Goal: Communication & Community: Participate in discussion

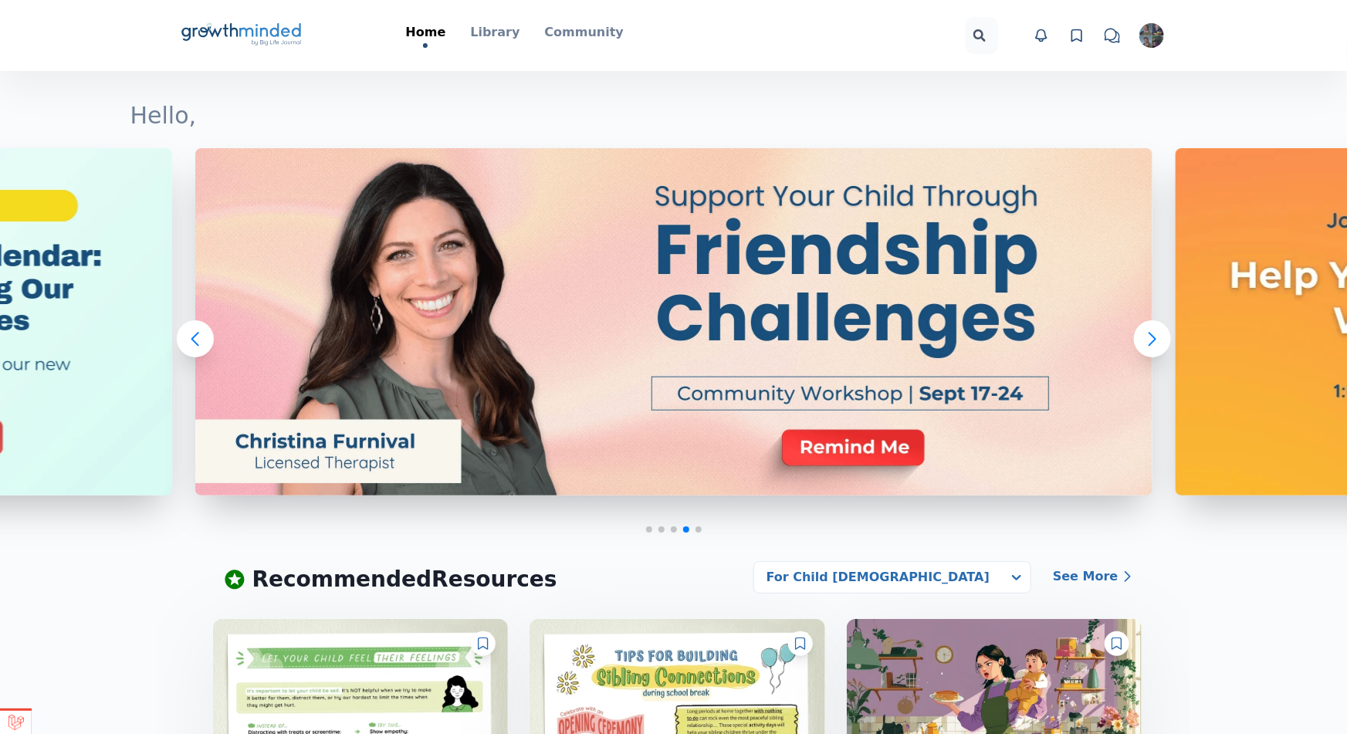
click at [1153, 33] on img "button" at bounding box center [1151, 35] width 25 height 25
click at [1079, 97] on link "Your Profile" at bounding box center [1093, 111] width 148 height 28
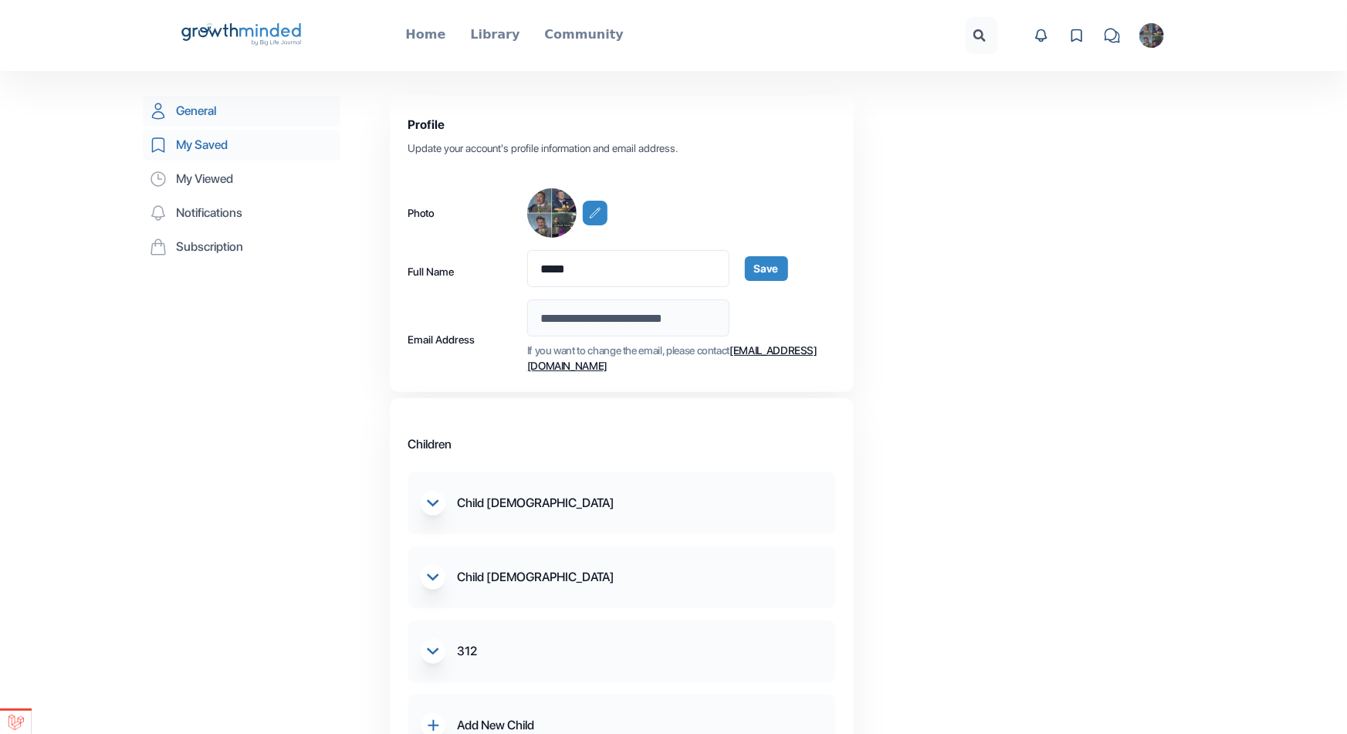
click at [193, 150] on link "My Saved" at bounding box center [242, 145] width 198 height 31
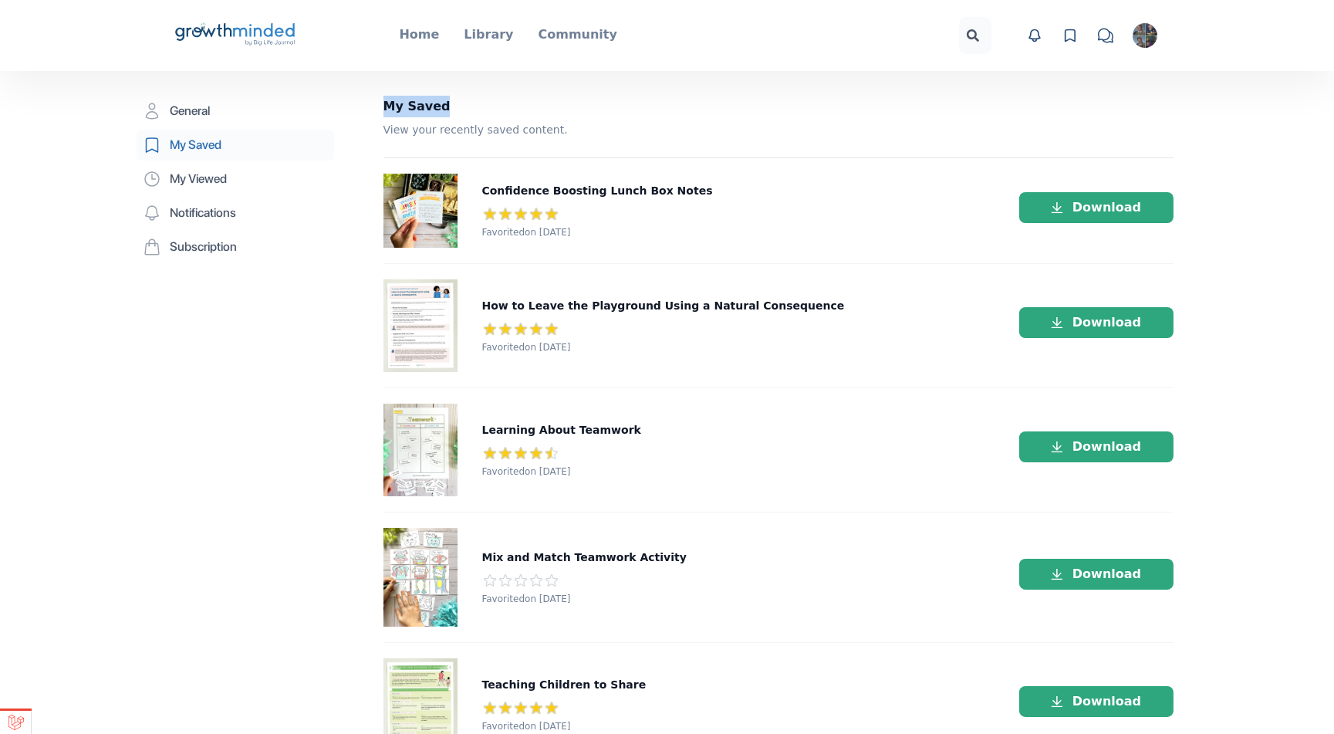
drag, startPoint x: 388, startPoint y: 103, endPoint x: 556, endPoint y: 105, distance: 168.3
click at [556, 105] on h2 "My Saved" at bounding box center [791, 107] width 815 height 22
click at [554, 111] on h2 "My Saved" at bounding box center [791, 107] width 815 height 22
click at [428, 35] on p "Home" at bounding box center [420, 34] width 40 height 19
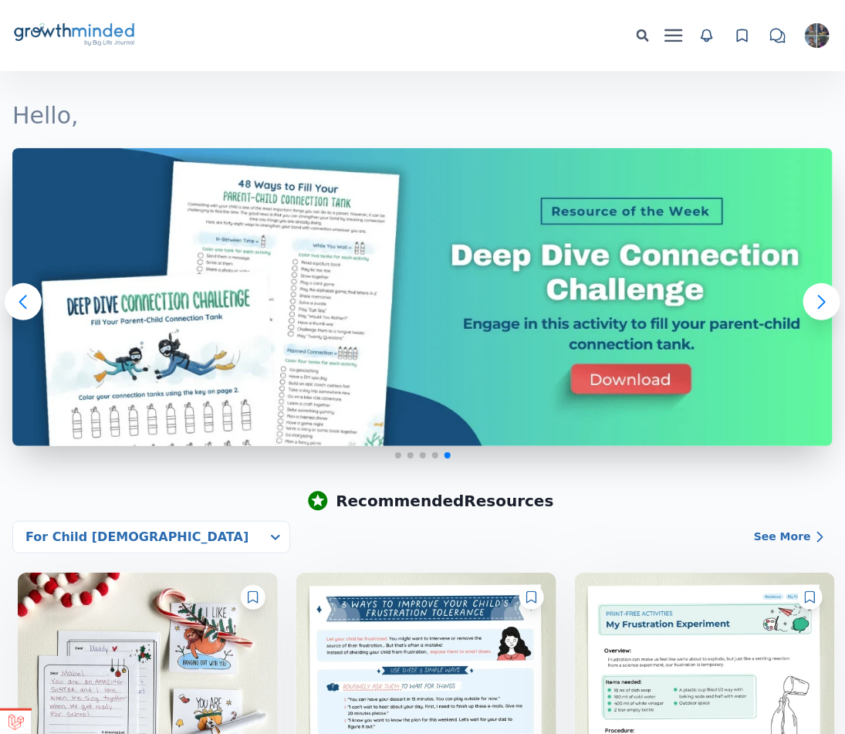
click at [477, 116] on h1 "Hello," at bounding box center [422, 116] width 820 height 28
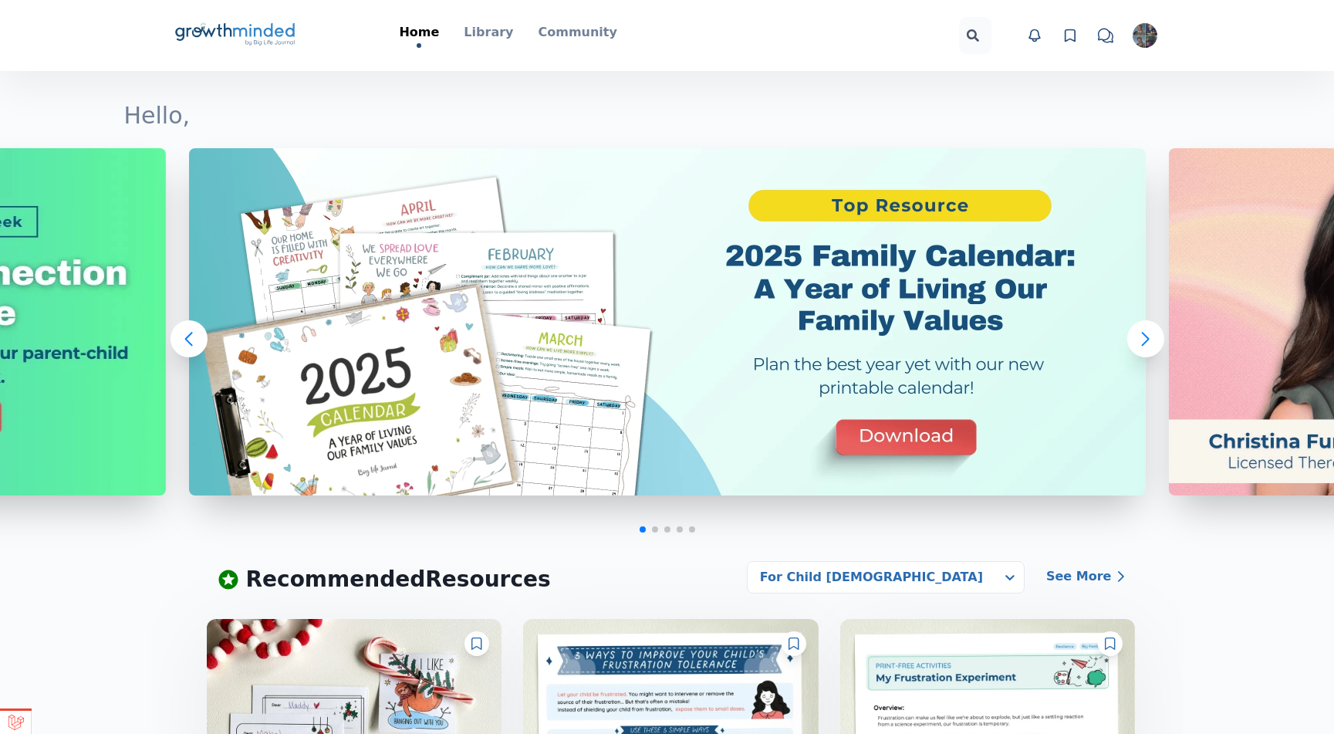
click at [1104, 41] on icon "chat" at bounding box center [1105, 35] width 15 height 15
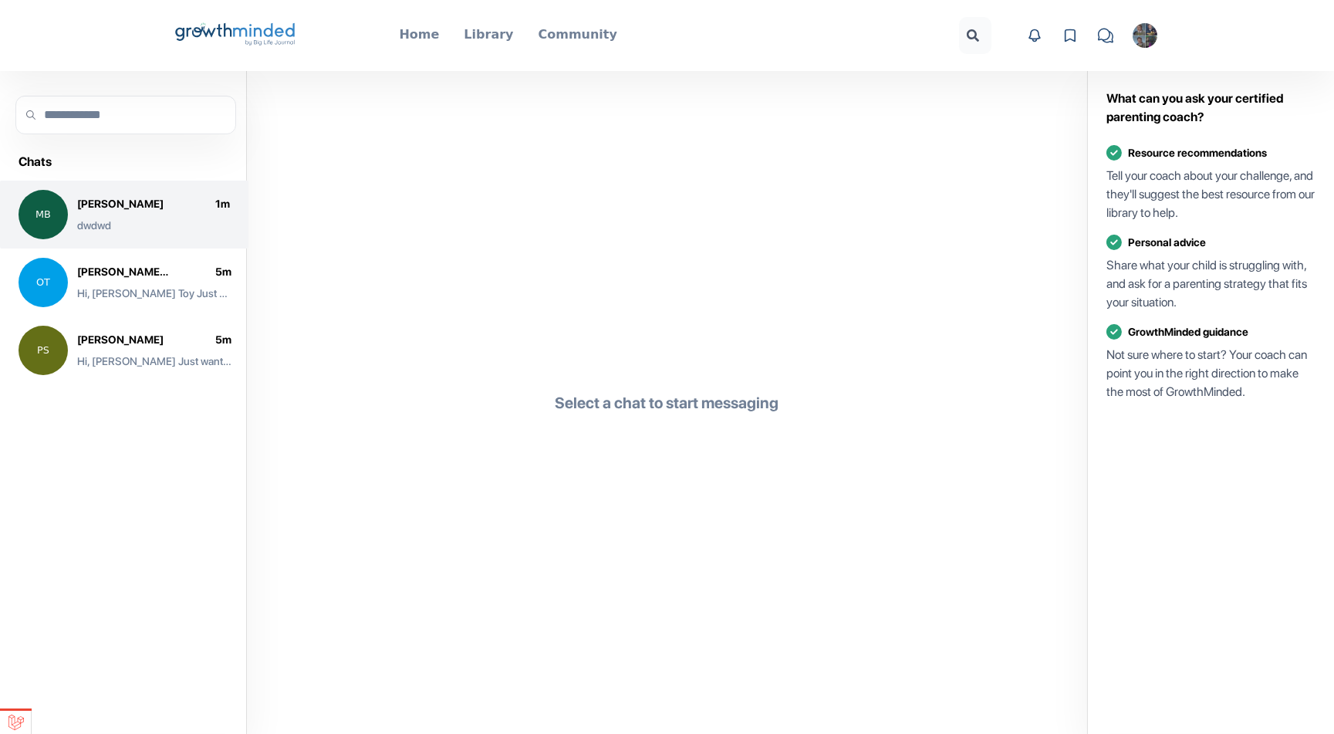
click at [169, 208] on div "[PERSON_NAME] 1 m" at bounding box center [153, 203] width 153 height 15
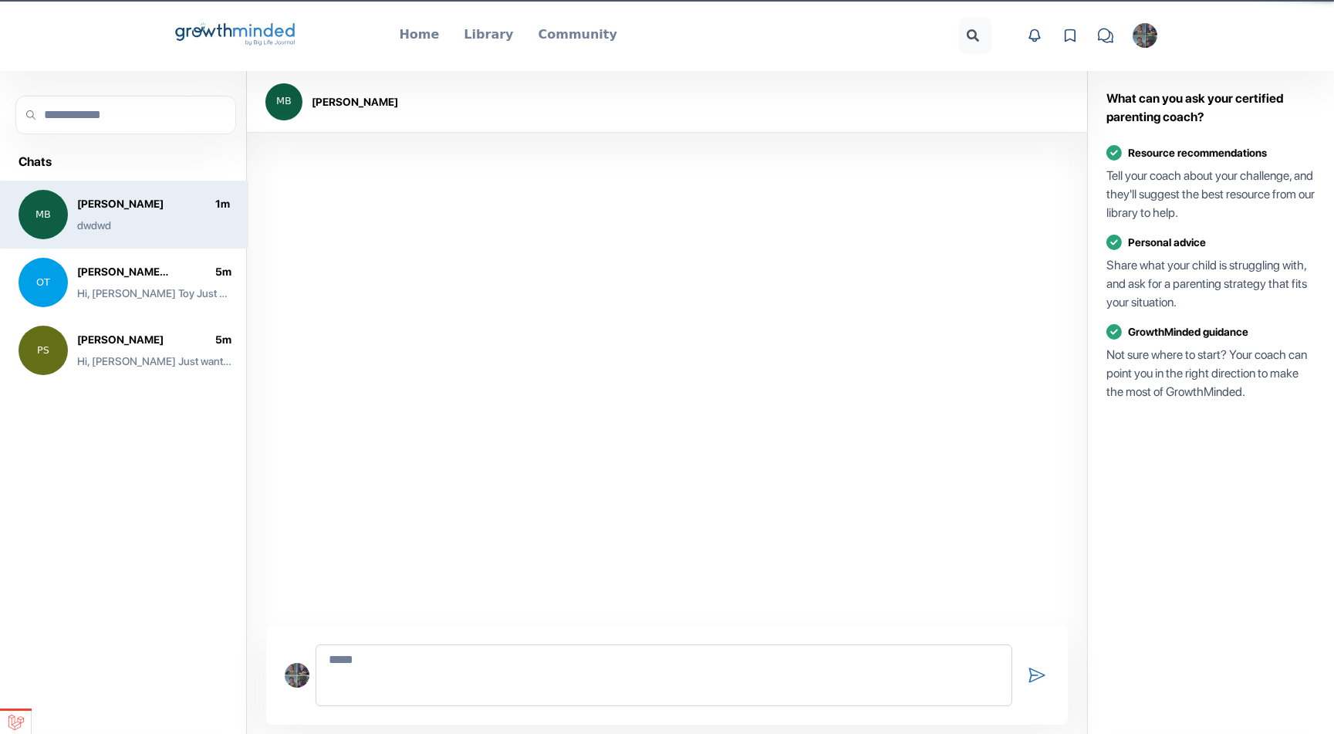
scroll to position [235, 0]
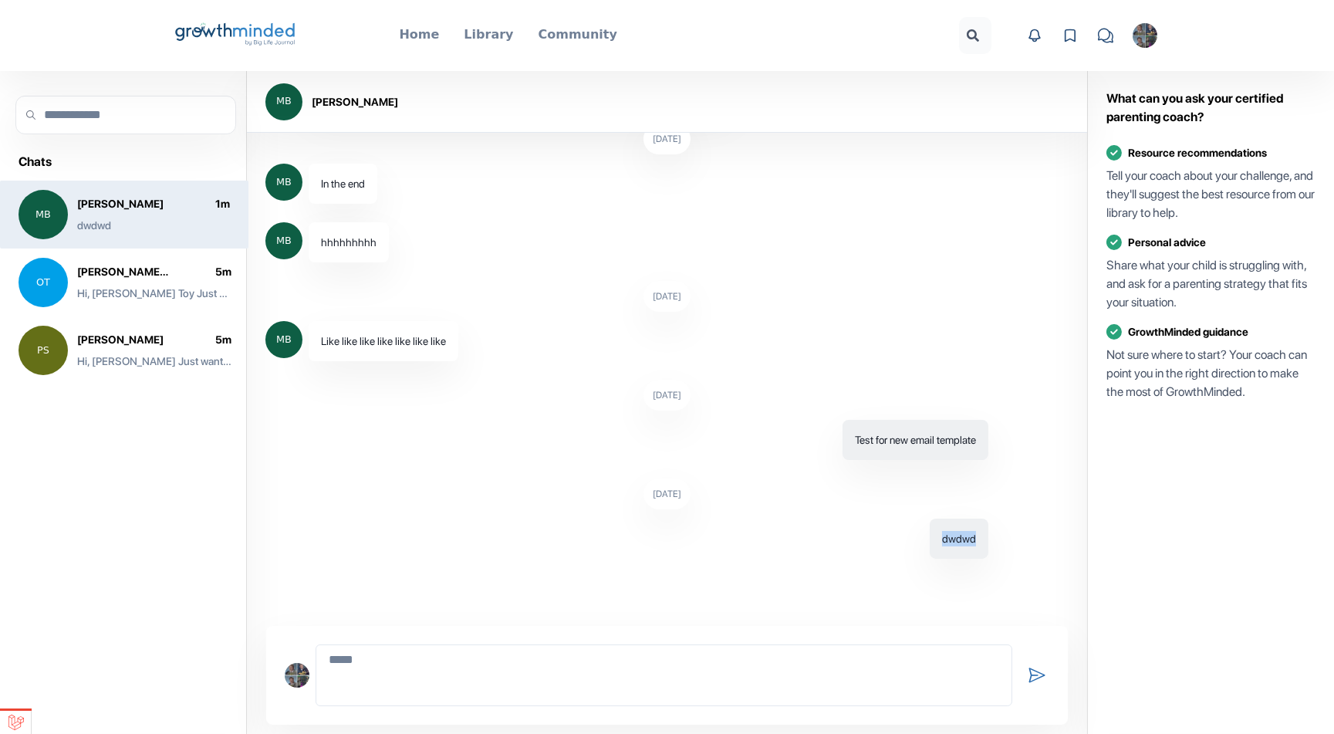
drag, startPoint x: 968, startPoint y: 540, endPoint x: 836, endPoint y: 530, distance: 132.4
click at [836, 530] on li "[DATE] dwdwd" at bounding box center [666, 519] width 803 height 80
drag, startPoint x: 451, startPoint y: 342, endPoint x: 255, endPoint y: 342, distance: 196.0
click at [255, 342] on ul "[DATE] MB Hi, Roman 😊 We’re excited to share some new updates in the GrowthMind…" at bounding box center [667, 423] width 840 height 580
click at [405, 658] on textarea at bounding box center [664, 675] width 697 height 62
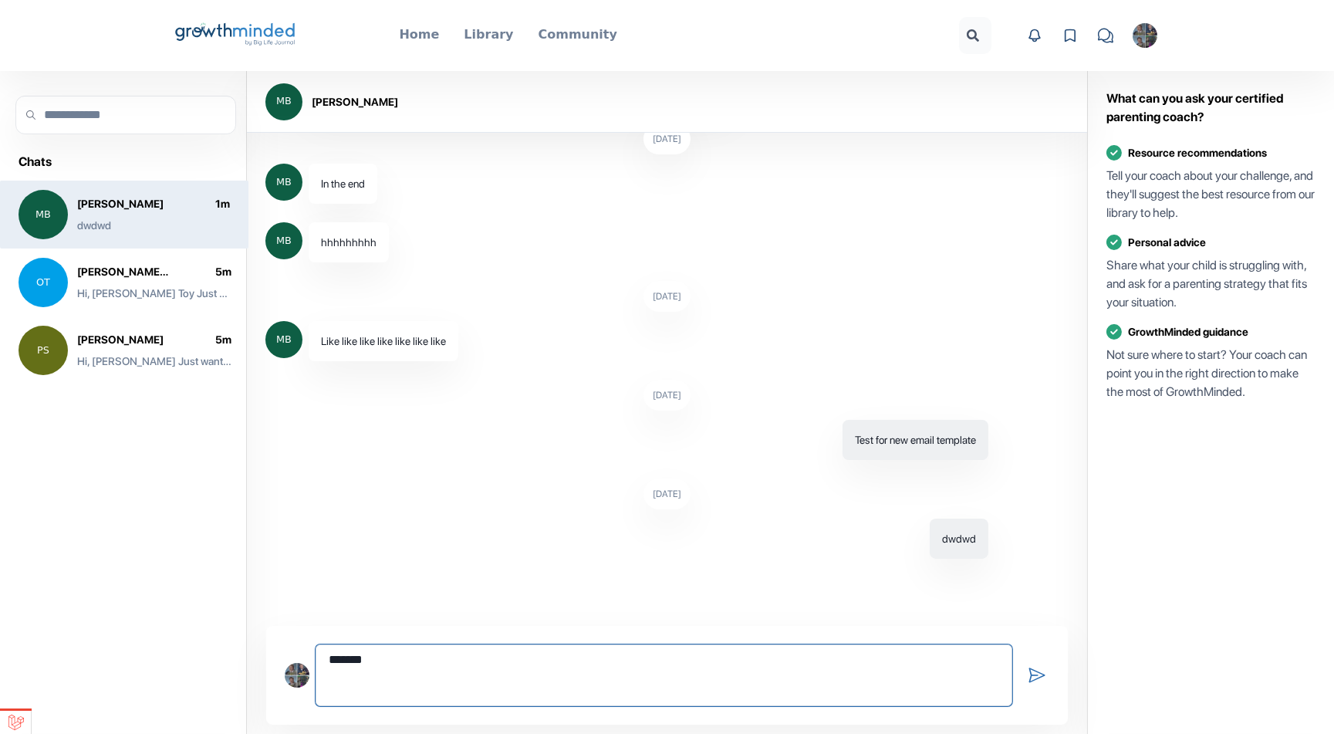
type textarea "********"
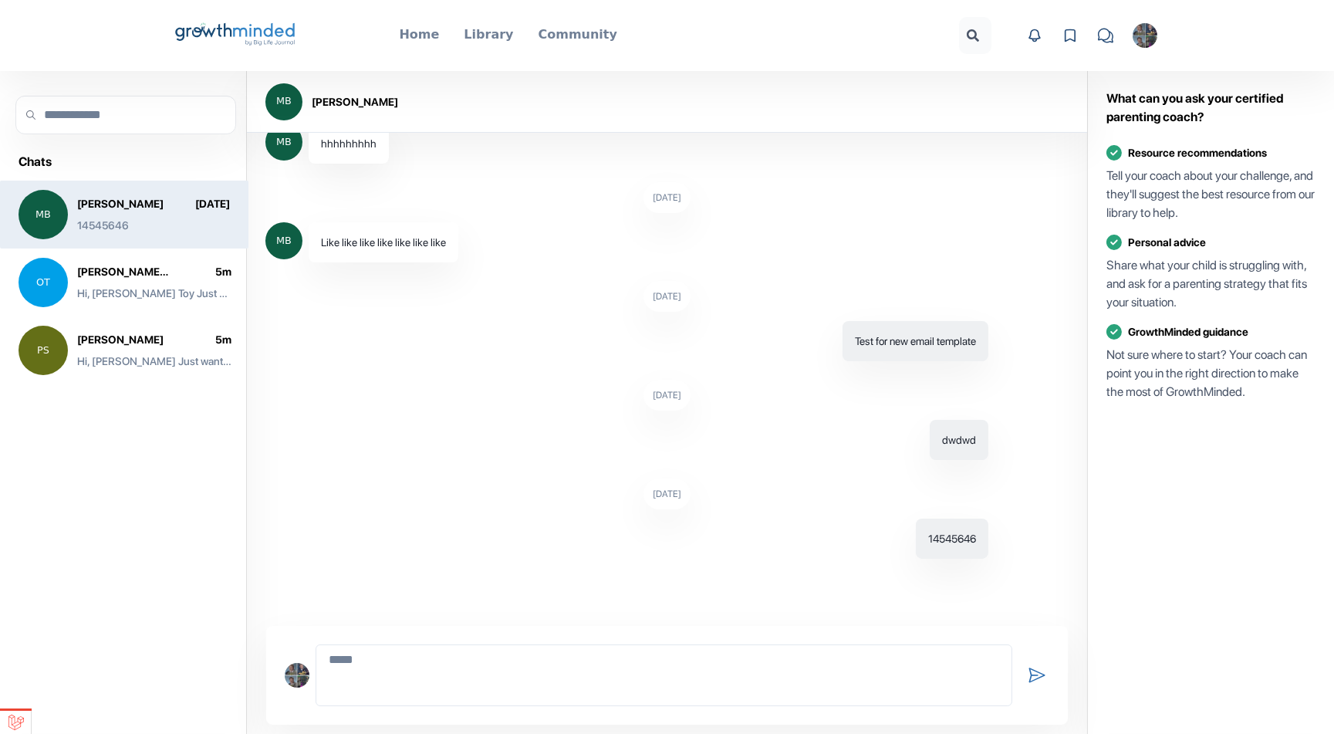
drag, startPoint x: 998, startPoint y: 431, endPoint x: 902, endPoint y: 438, distance: 96.0
click at [902, 438] on li "[DATE] dwdwd" at bounding box center [666, 420] width 803 height 80
click at [962, 455] on div "dwdwd" at bounding box center [959, 440] width 59 height 40
drag, startPoint x: 896, startPoint y: 544, endPoint x: 935, endPoint y: 516, distance: 48.2
click at [1070, 550] on ul "[DATE] MB Hi, Roman 😊 We’re excited to share some new updates in the GrowthMind…" at bounding box center [667, 423] width 840 height 580
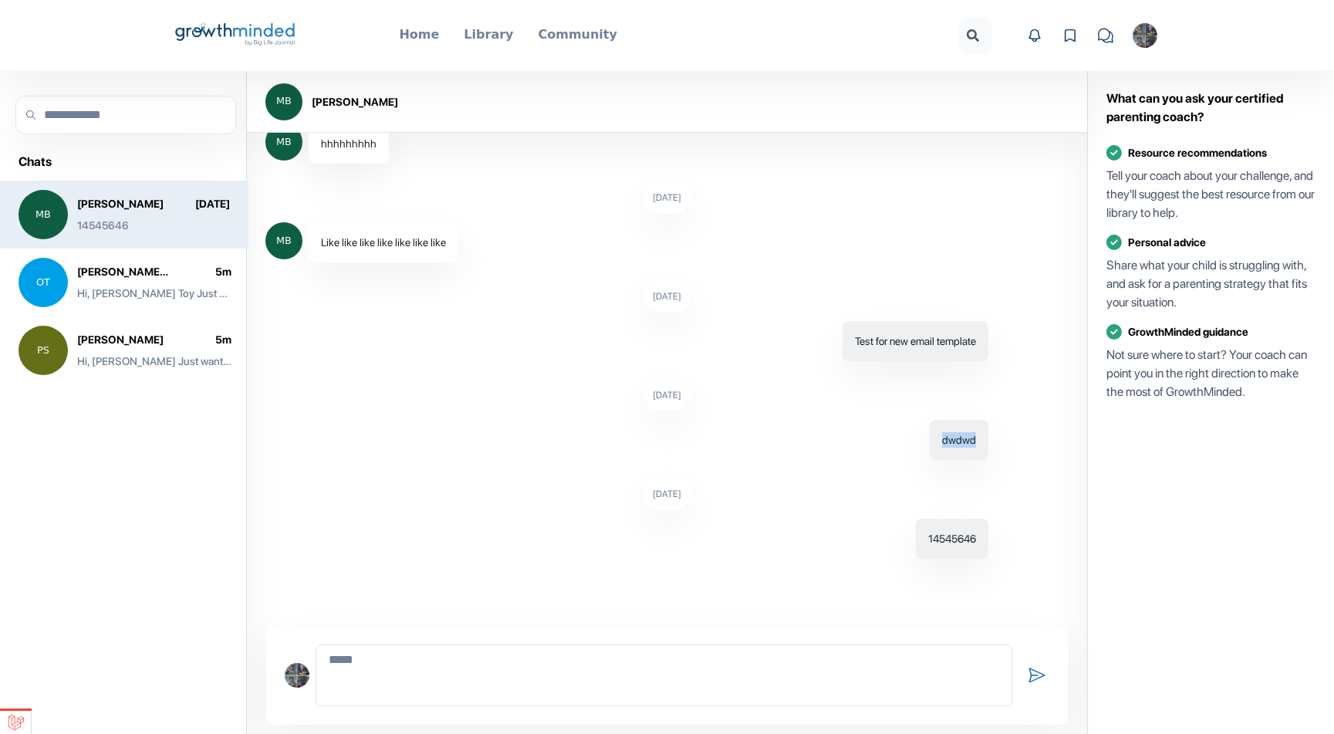
drag, startPoint x: 430, startPoint y: 423, endPoint x: 675, endPoint y: 468, distance: 248.7
click at [587, 455] on ul "dwdwd" at bounding box center [626, 440] width 723 height 40
drag, startPoint x: 740, startPoint y: 482, endPoint x: 775, endPoint y: 494, distance: 36.9
click at [771, 492] on ul "[DATE] MB Hi, Roman 😊 We’re excited to share some new updates in the GrowthMind…" at bounding box center [667, 423] width 840 height 580
drag, startPoint x: 677, startPoint y: 501, endPoint x: 654, endPoint y: 501, distance: 22.4
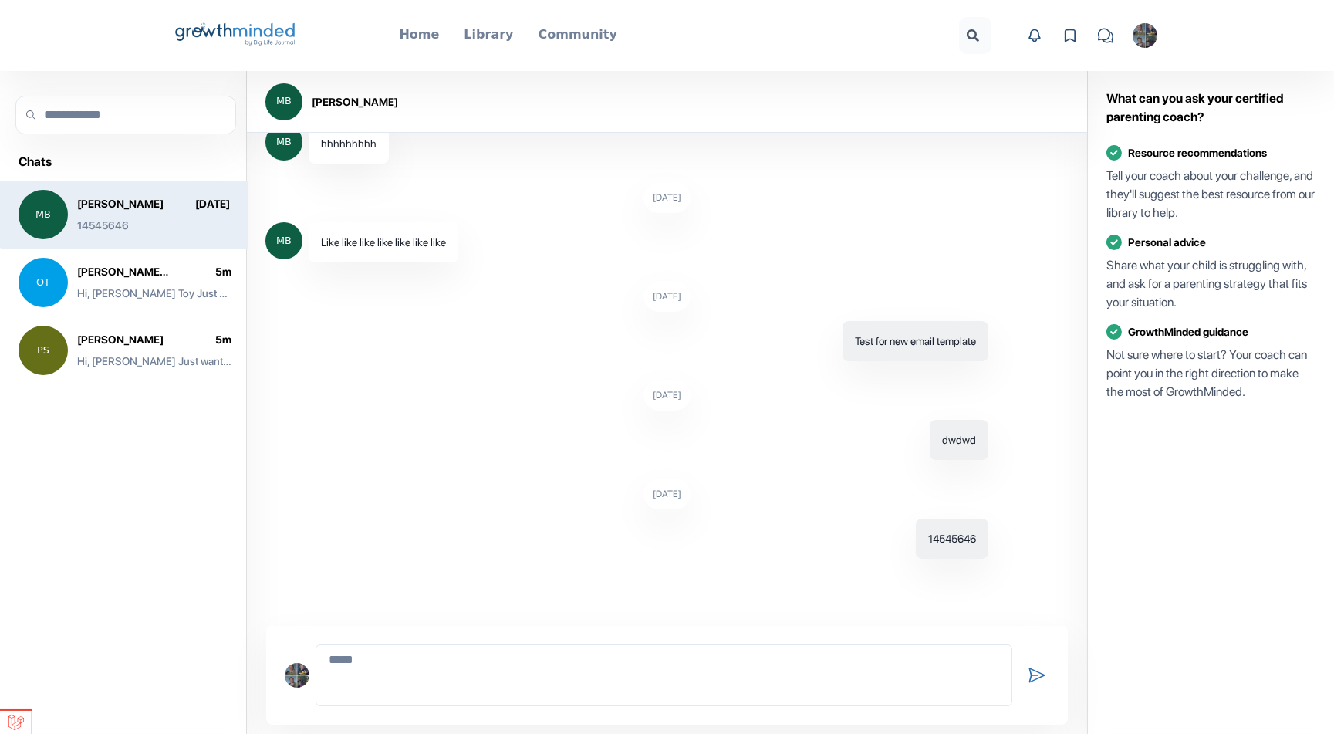
click at [656, 501] on li "[DATE] 14545646" at bounding box center [666, 519] width 803 height 80
drag, startPoint x: 924, startPoint y: 513, endPoint x: 989, endPoint y: 543, distance: 71.2
click at [986, 543] on li "[DATE] 14545646" at bounding box center [666, 519] width 803 height 80
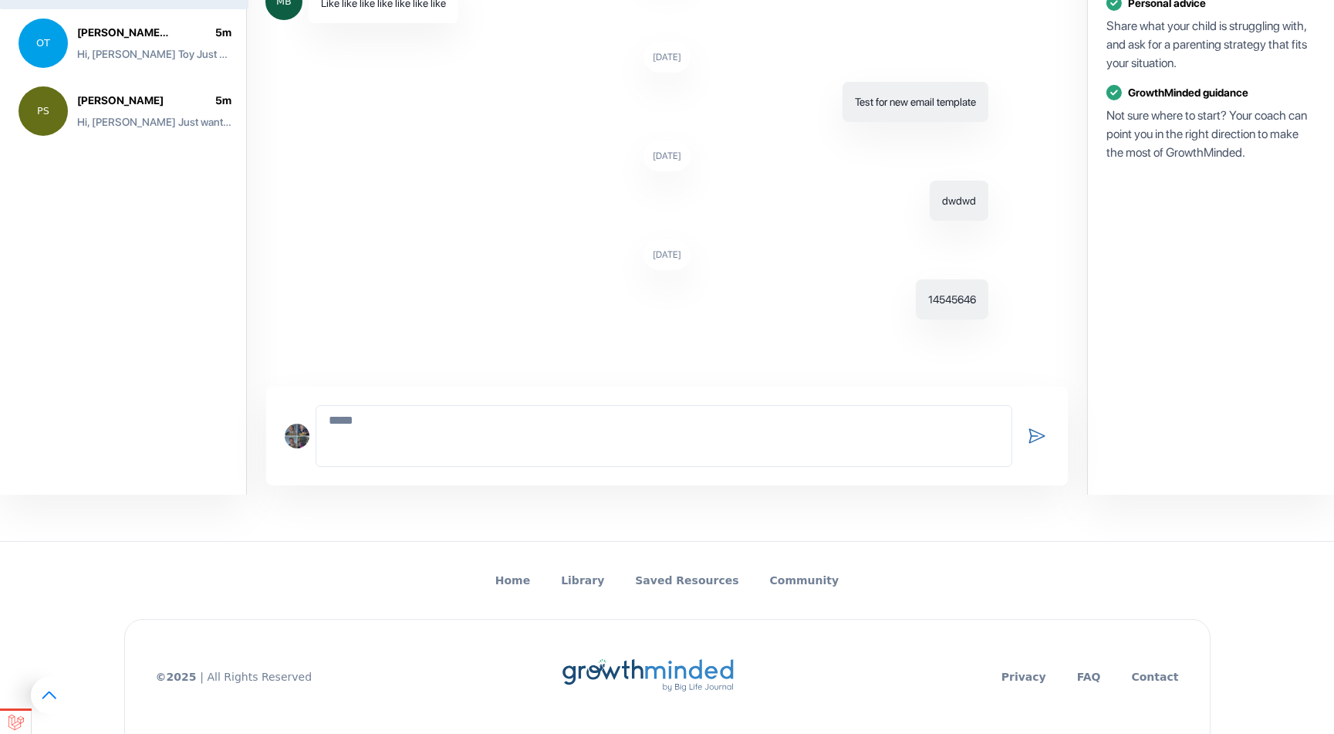
scroll to position [0, 0]
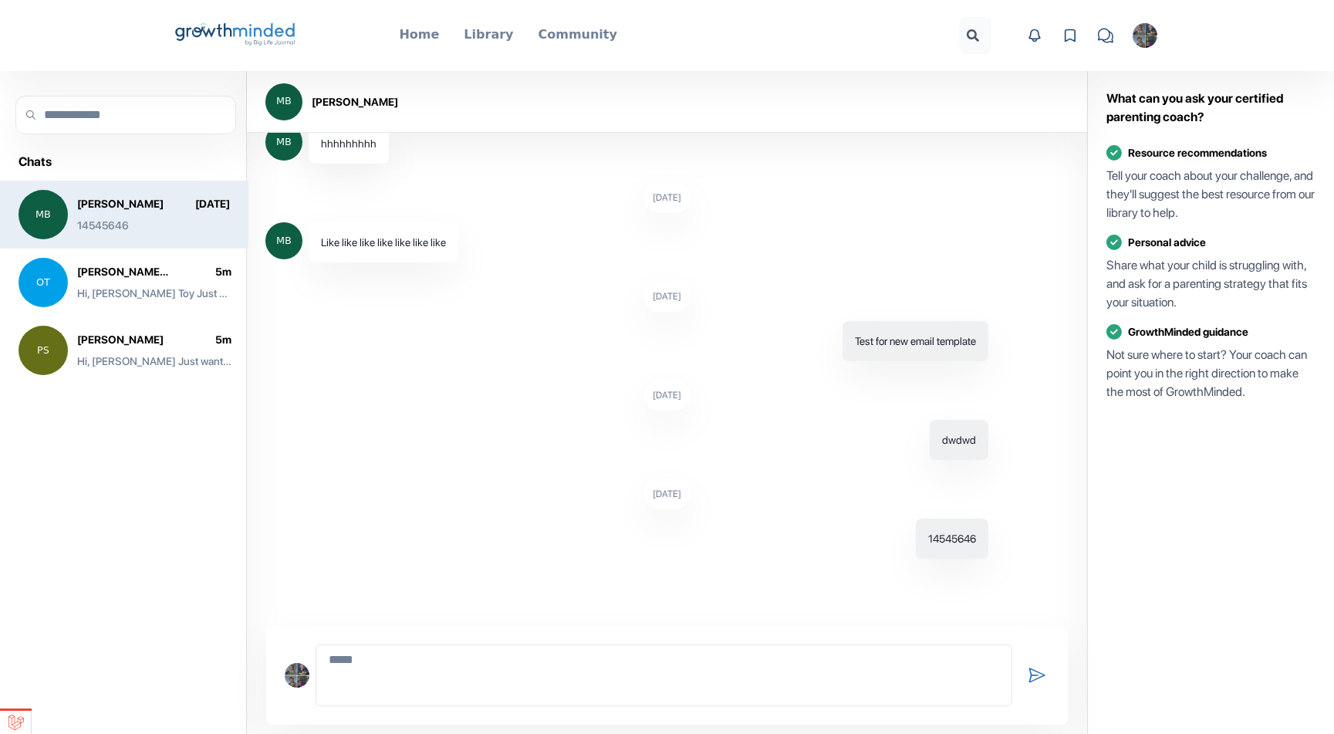
click at [947, 485] on li "[DATE] 14545646" at bounding box center [666, 519] width 803 height 80
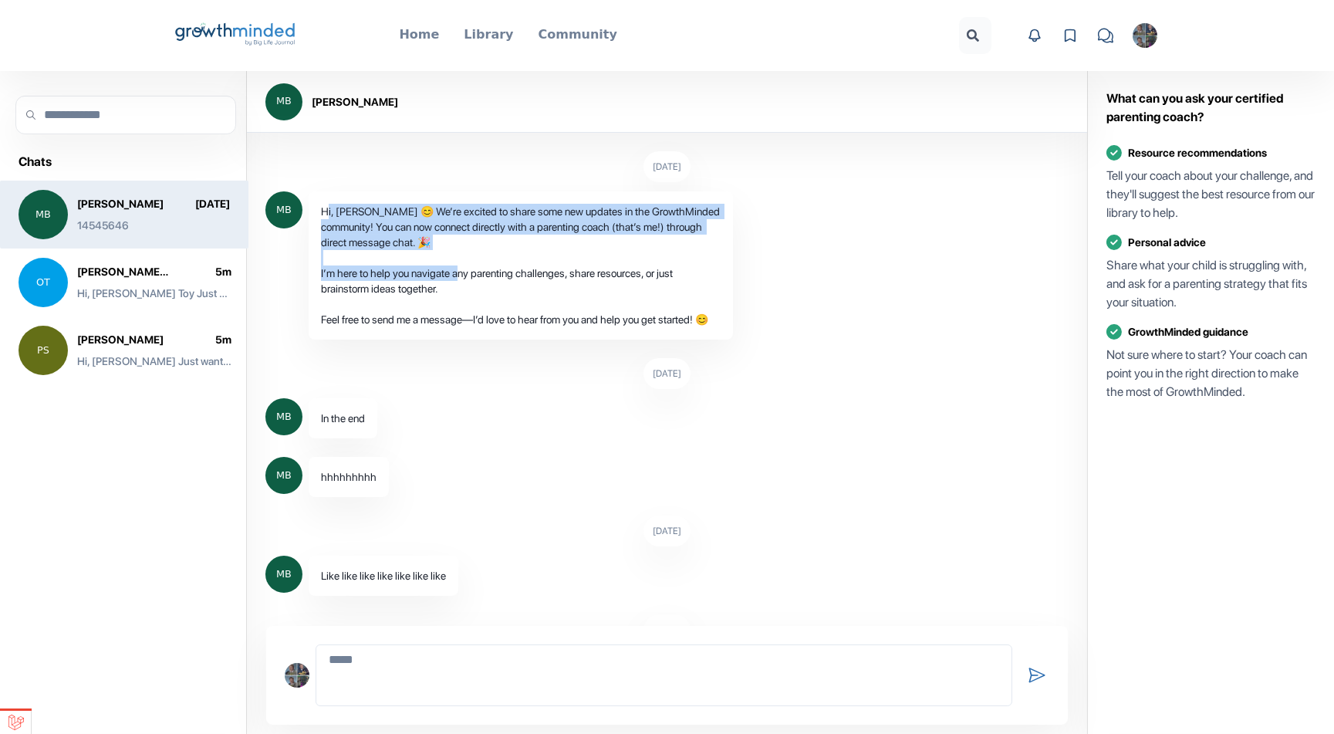
drag, startPoint x: 325, startPoint y: 215, endPoint x: 495, endPoint y: 276, distance: 181.4
click at [495, 276] on div "Hi, [PERSON_NAME] 😊 We’re excited to share some new updates in the GrowthMinded…" at bounding box center [521, 265] width 424 height 148
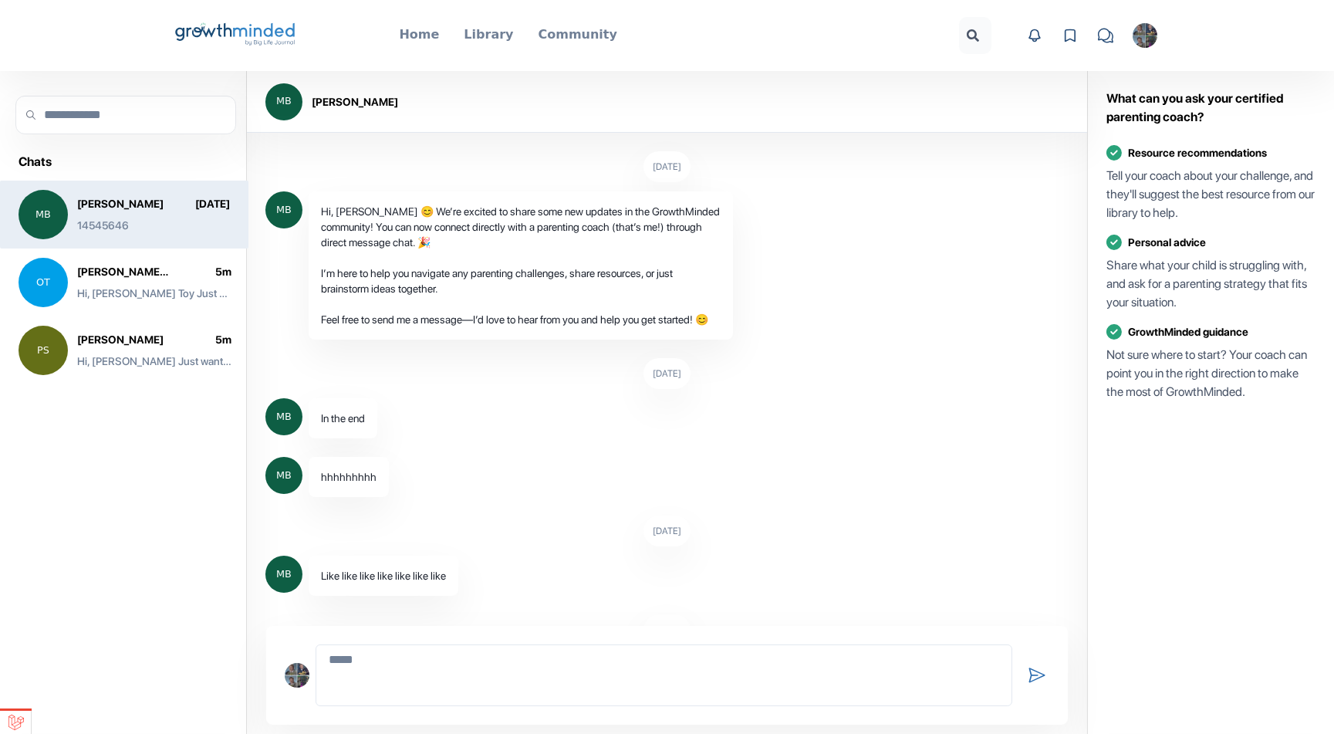
click at [746, 284] on ul "MB Hi, [PERSON_NAME] 😊 We’re excited to share some new updates in the GrowthMin…" at bounding box center [626, 265] width 723 height 148
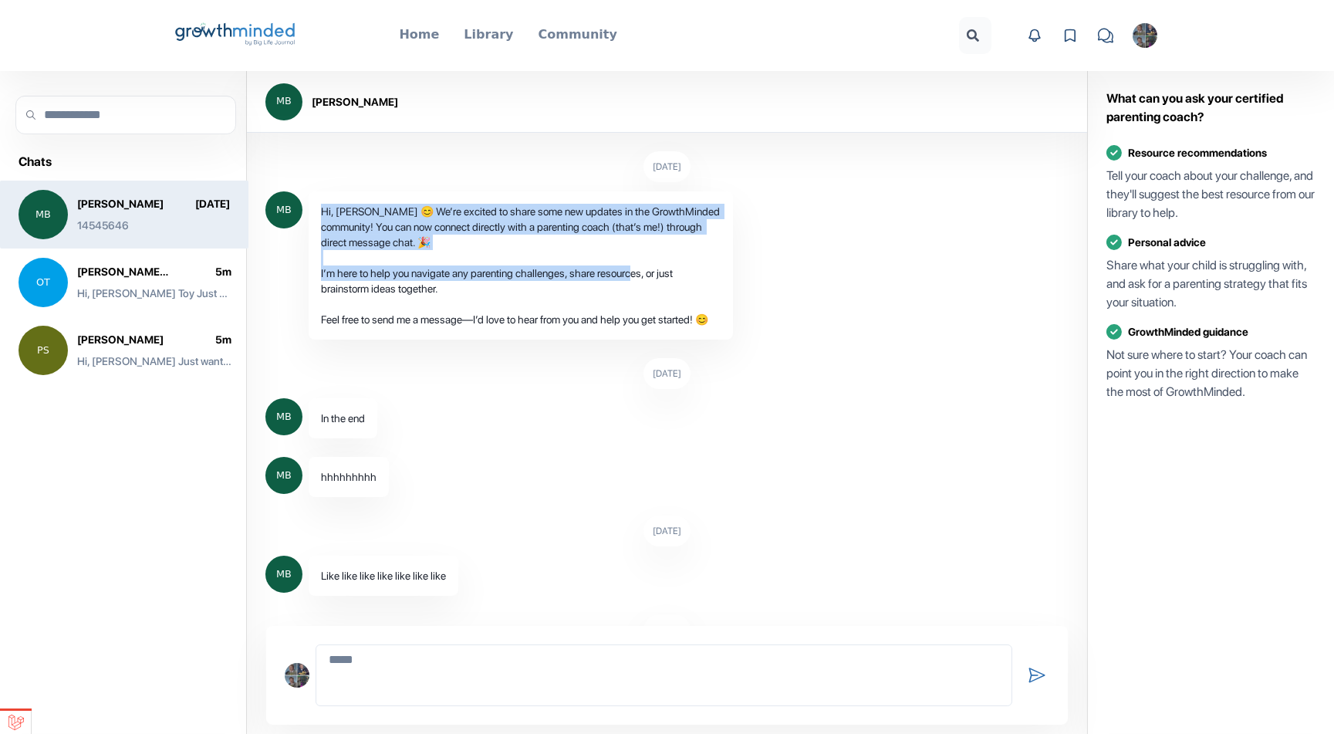
drag, startPoint x: 323, startPoint y: 211, endPoint x: 698, endPoint y: 290, distance: 383.3
click at [696, 289] on div "Hi, [PERSON_NAME] 😊 We’re excited to share some new updates in the GrowthMinded…" at bounding box center [521, 265] width 424 height 148
click at [425, 37] on p "Home" at bounding box center [420, 34] width 40 height 19
